Goal: Find specific page/section: Find specific page/section

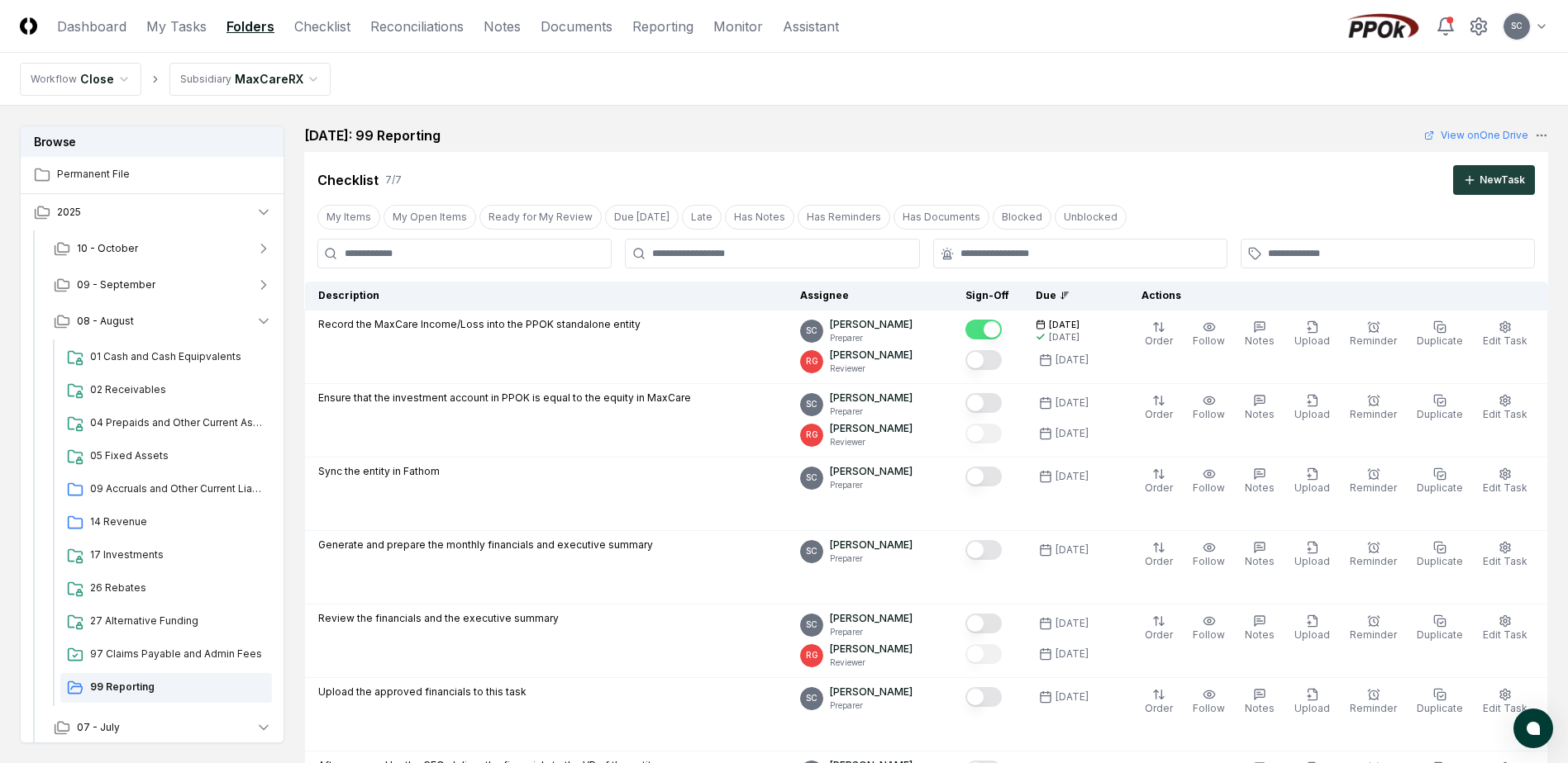
click at [223, 78] on html "CloseCore Dashboard My Tasks Folders Checklist Reconciliations Notes Documents …" at bounding box center [784, 674] width 1568 height 1348
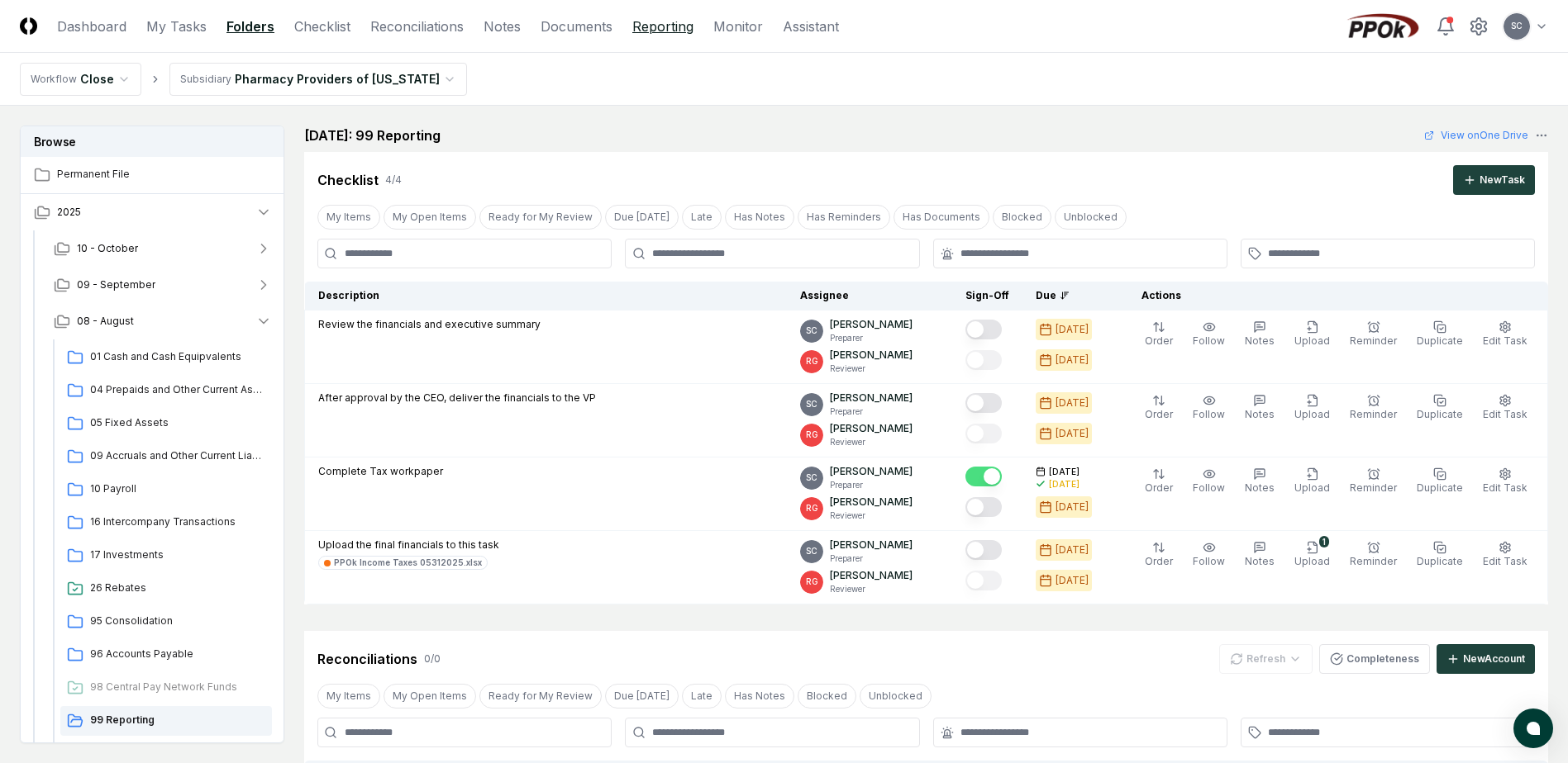
click at [649, 30] on link "Reporting" at bounding box center [663, 26] width 61 height 20
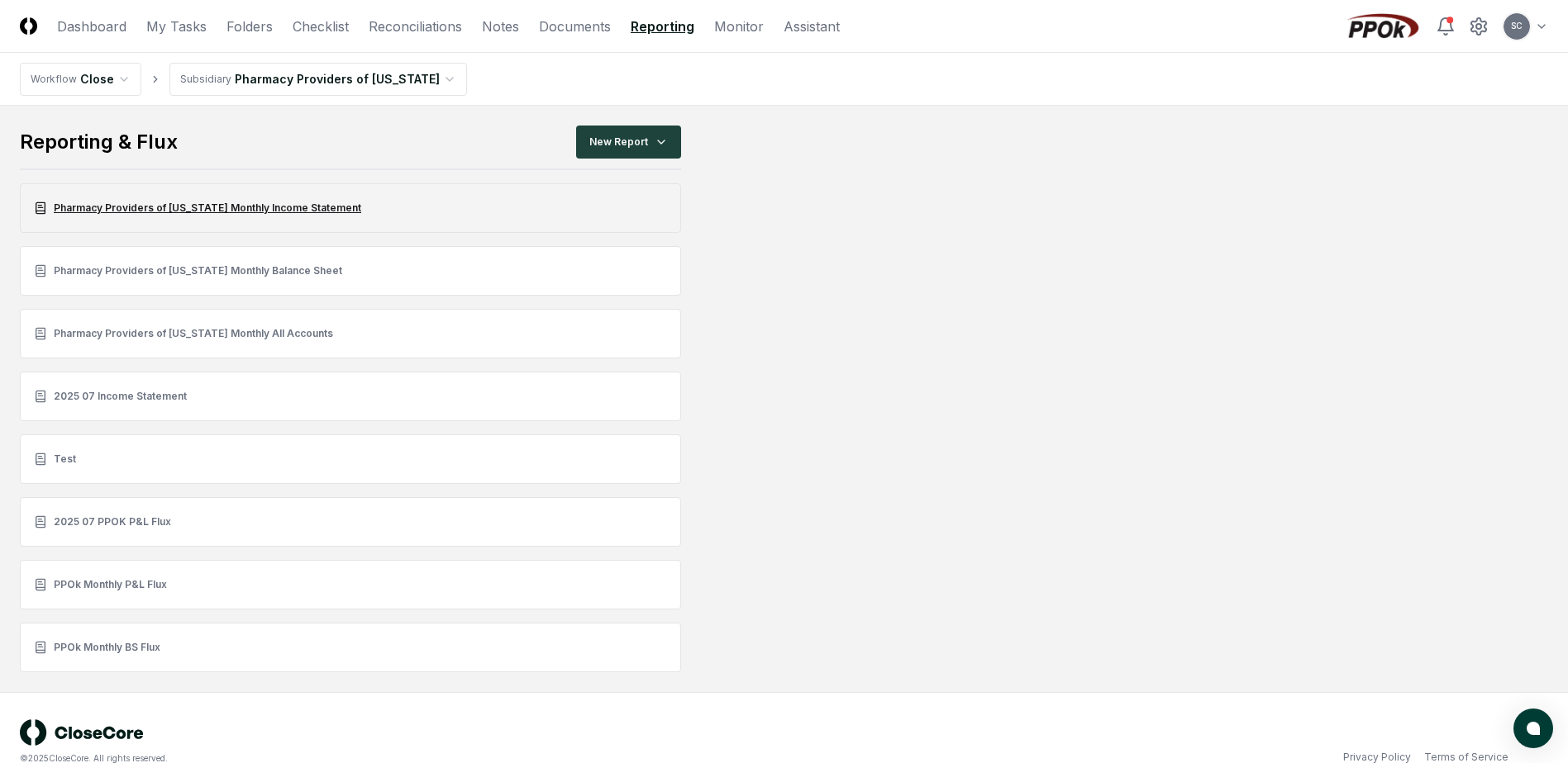
click at [149, 211] on link "Pharmacy Providers of [US_STATE] Monthly Income Statement" at bounding box center [351, 208] width 661 height 50
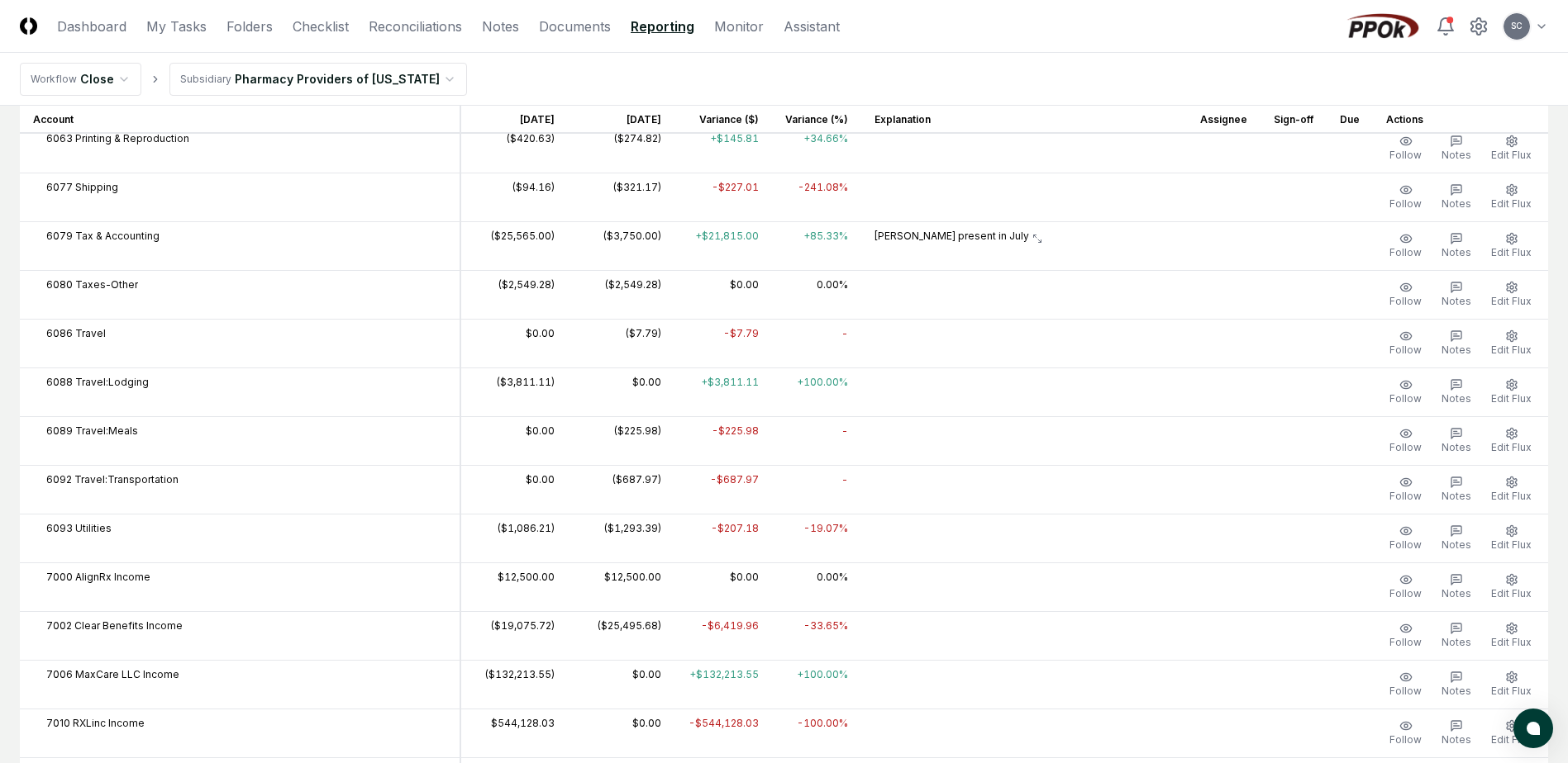
scroll to position [992, 0]
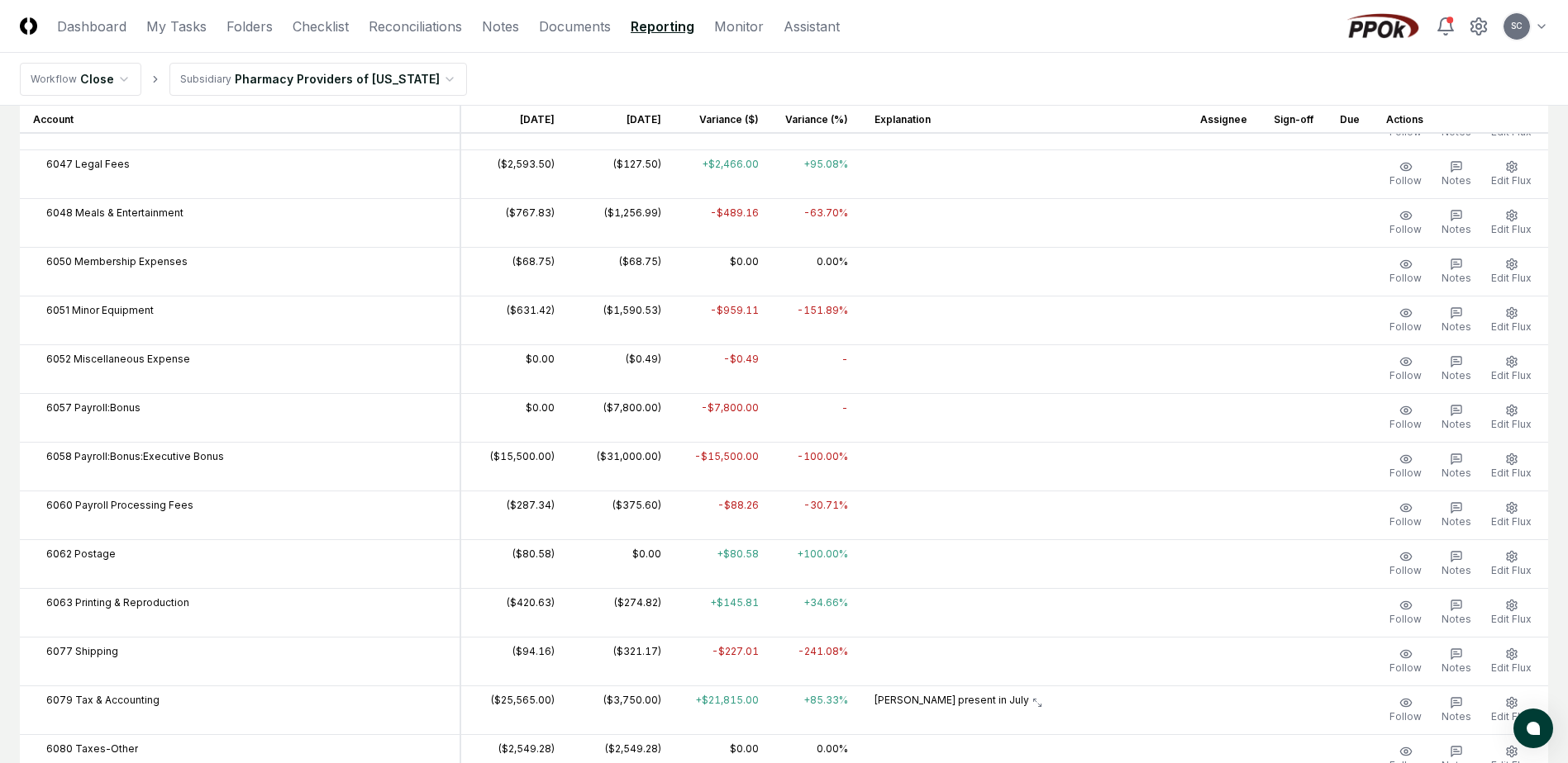
click at [654, 22] on link "Reporting" at bounding box center [662, 26] width 64 height 20
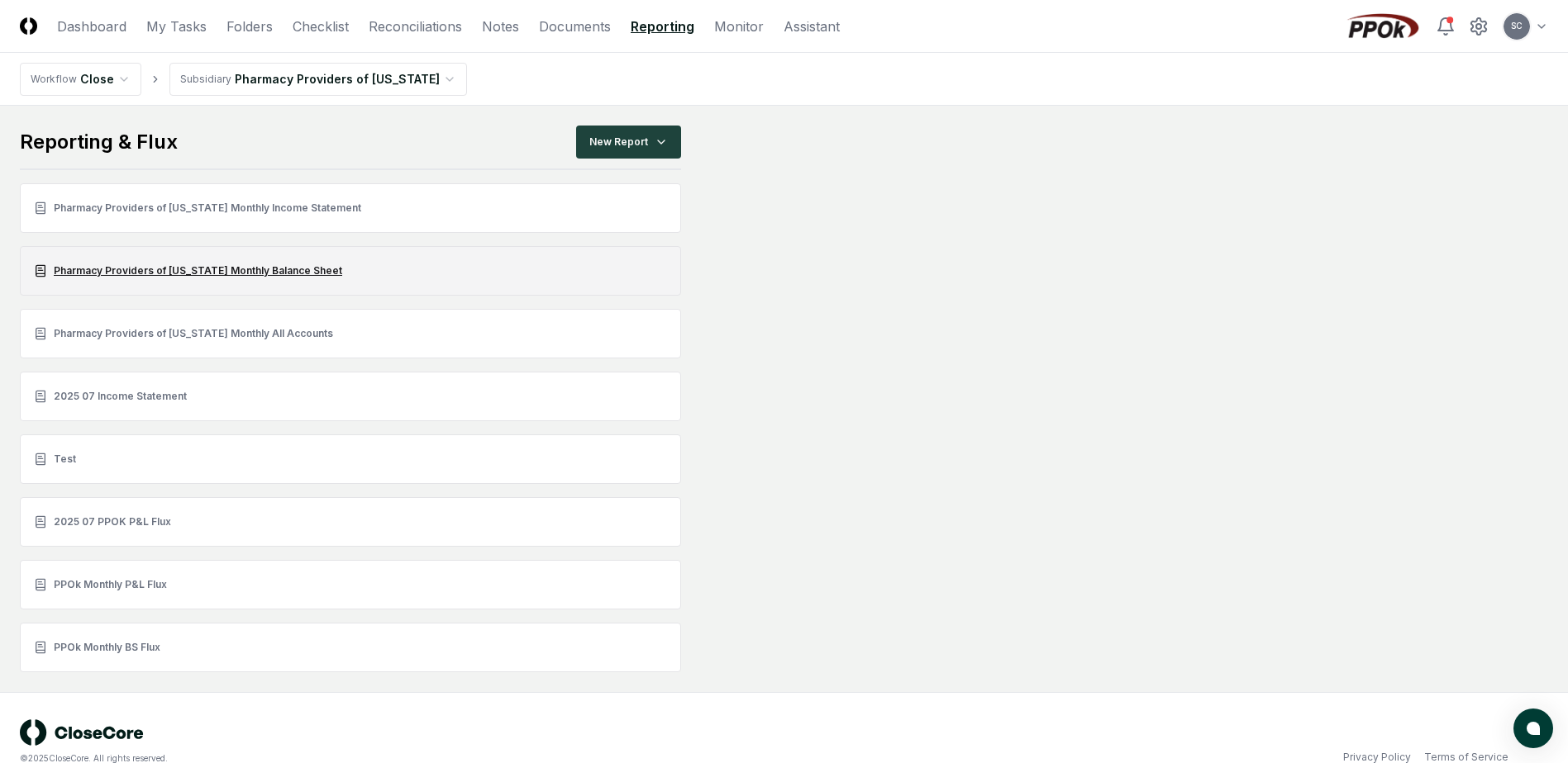
click at [138, 269] on link "Pharmacy Providers of [US_STATE] Monthly Balance Sheet" at bounding box center [351, 271] width 661 height 50
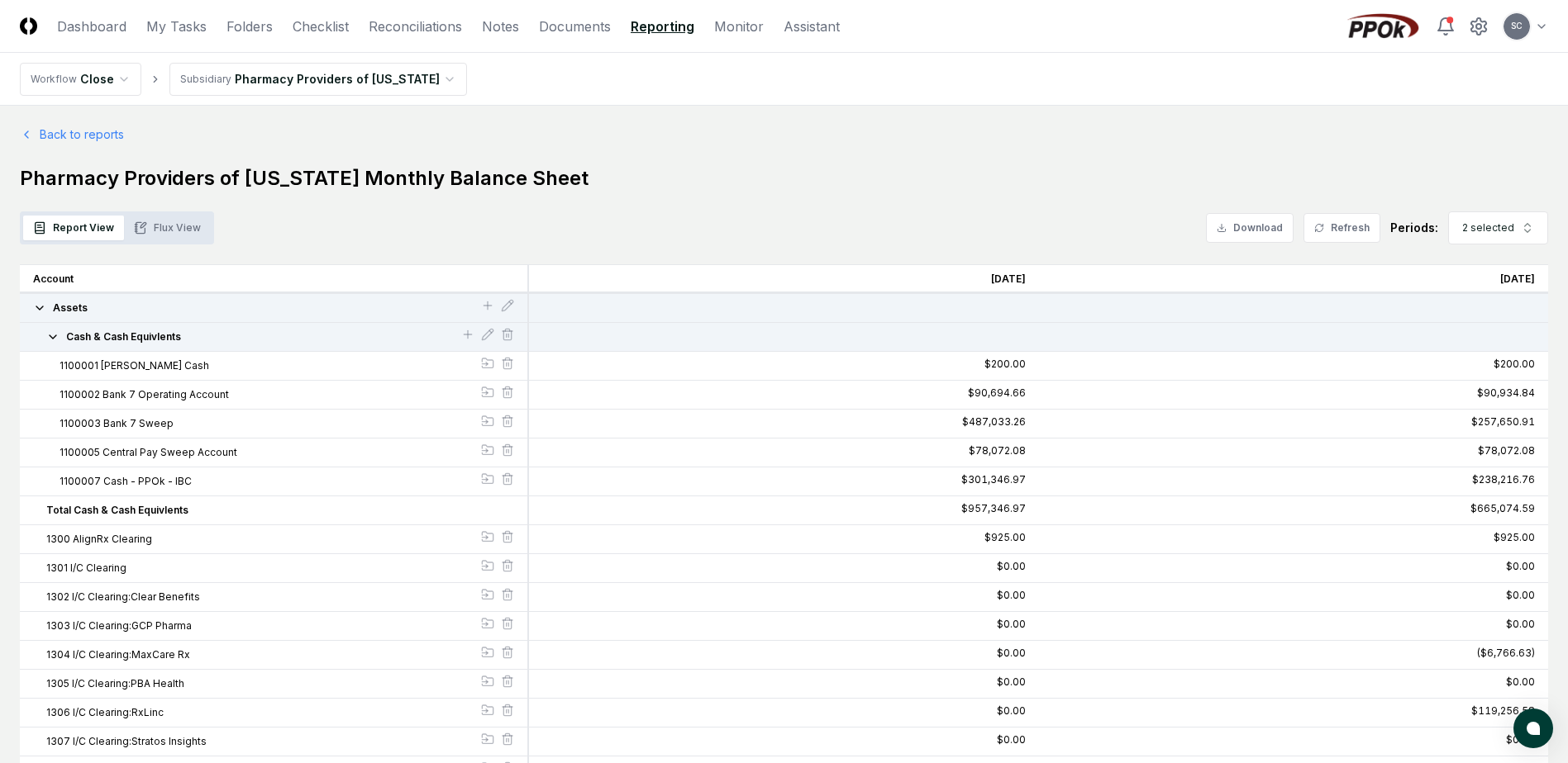
click at [180, 223] on button "Flux View" at bounding box center [167, 228] width 87 height 25
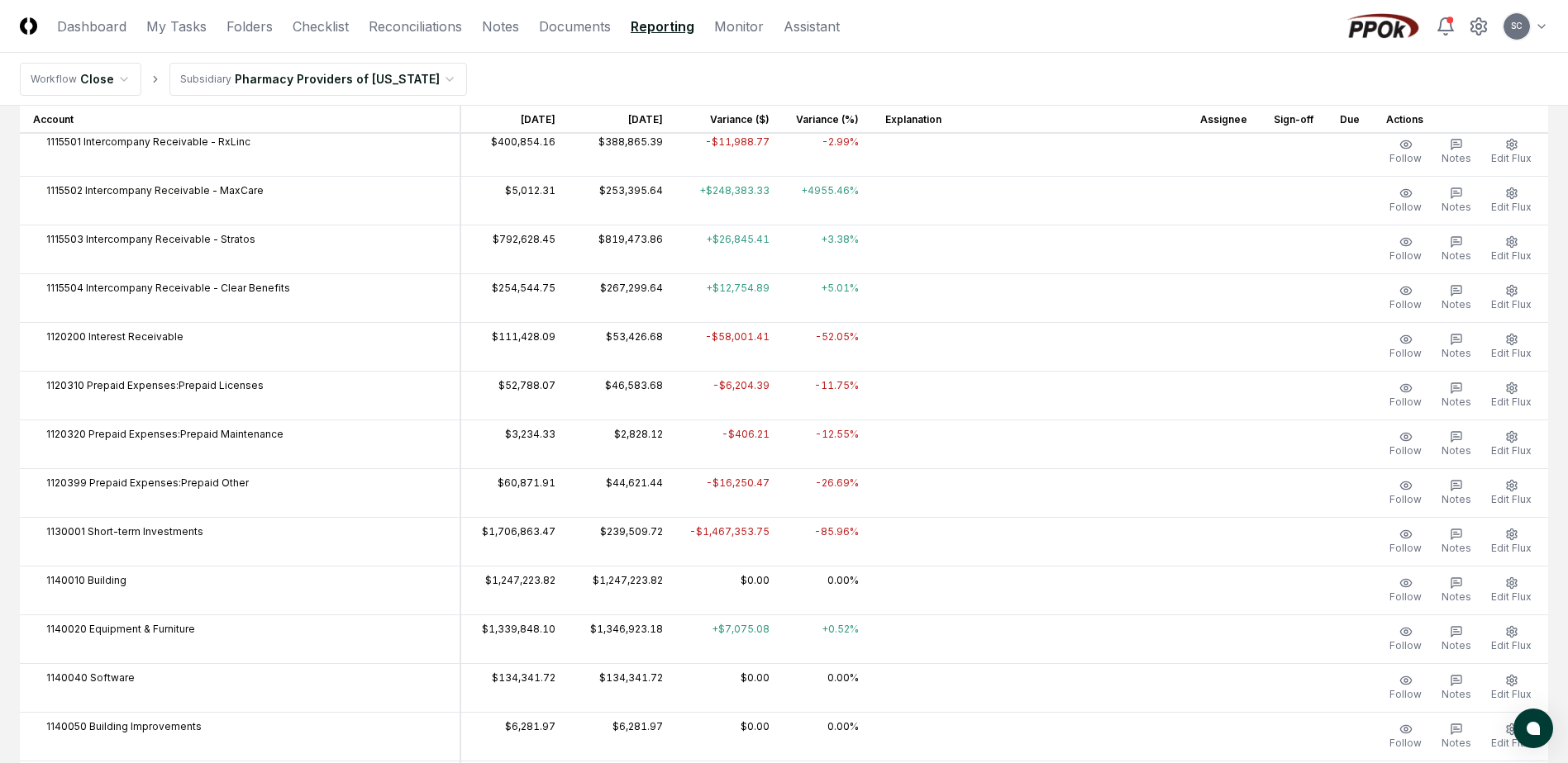
scroll to position [1239, 0]
